Goal: Task Accomplishment & Management: Use online tool/utility

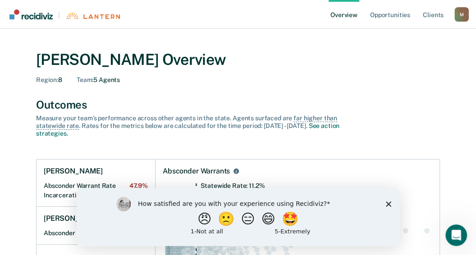
click at [388, 201] on icon "Close survey" at bounding box center [388, 203] width 5 height 5
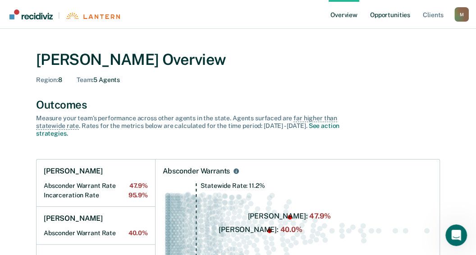
click at [406, 15] on link "Opportunities" at bounding box center [390, 14] width 44 height 29
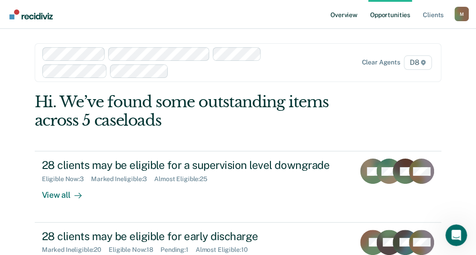
click at [348, 15] on link "Overview" at bounding box center [344, 14] width 31 height 29
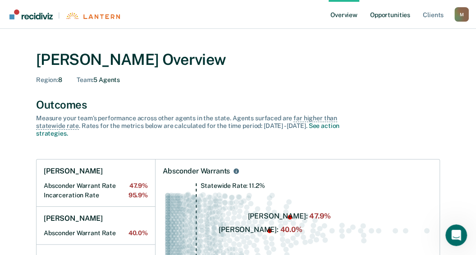
click at [397, 14] on link "Opportunities" at bounding box center [390, 14] width 44 height 29
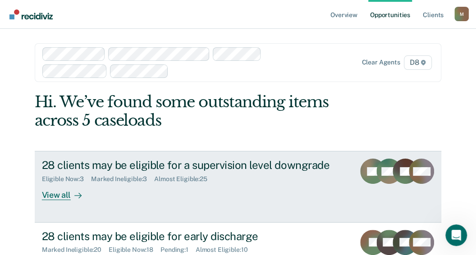
click at [54, 193] on div "View all" at bounding box center [67, 192] width 51 height 18
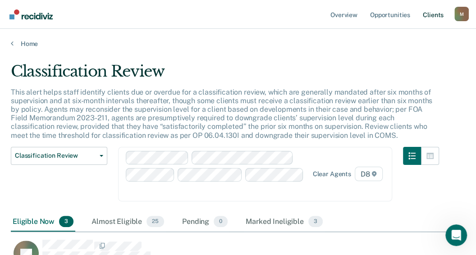
click at [431, 14] on link "Client s" at bounding box center [433, 14] width 24 height 29
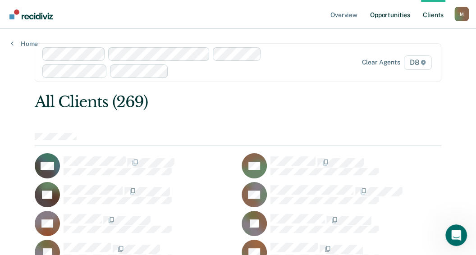
click at [386, 12] on link "Opportunities" at bounding box center [390, 14] width 44 height 29
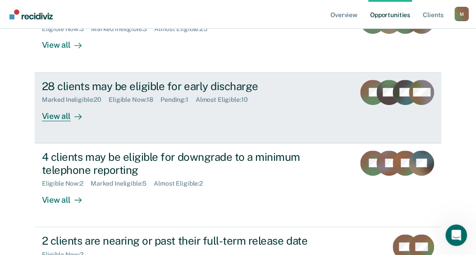
scroll to position [50, 0]
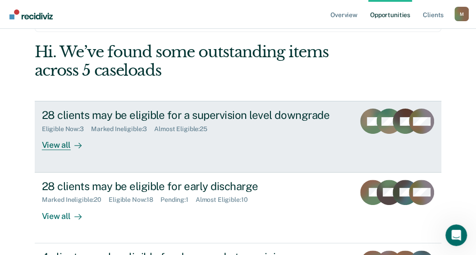
click at [51, 144] on div "View all" at bounding box center [67, 142] width 51 height 18
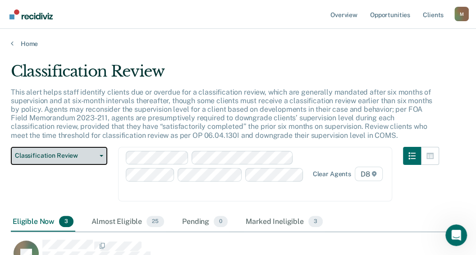
click at [101, 156] on button "Classification Review" at bounding box center [59, 156] width 97 height 18
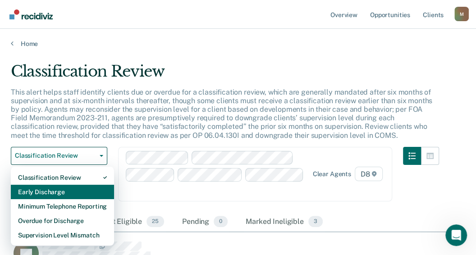
click at [51, 191] on div "Early Discharge" at bounding box center [62, 192] width 89 height 14
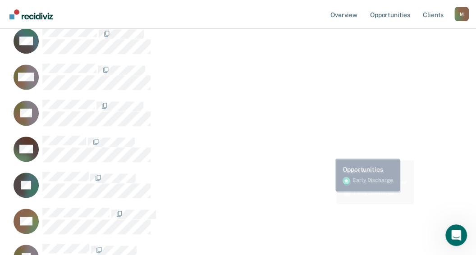
scroll to position [400, 0]
